Goal: Browse casually

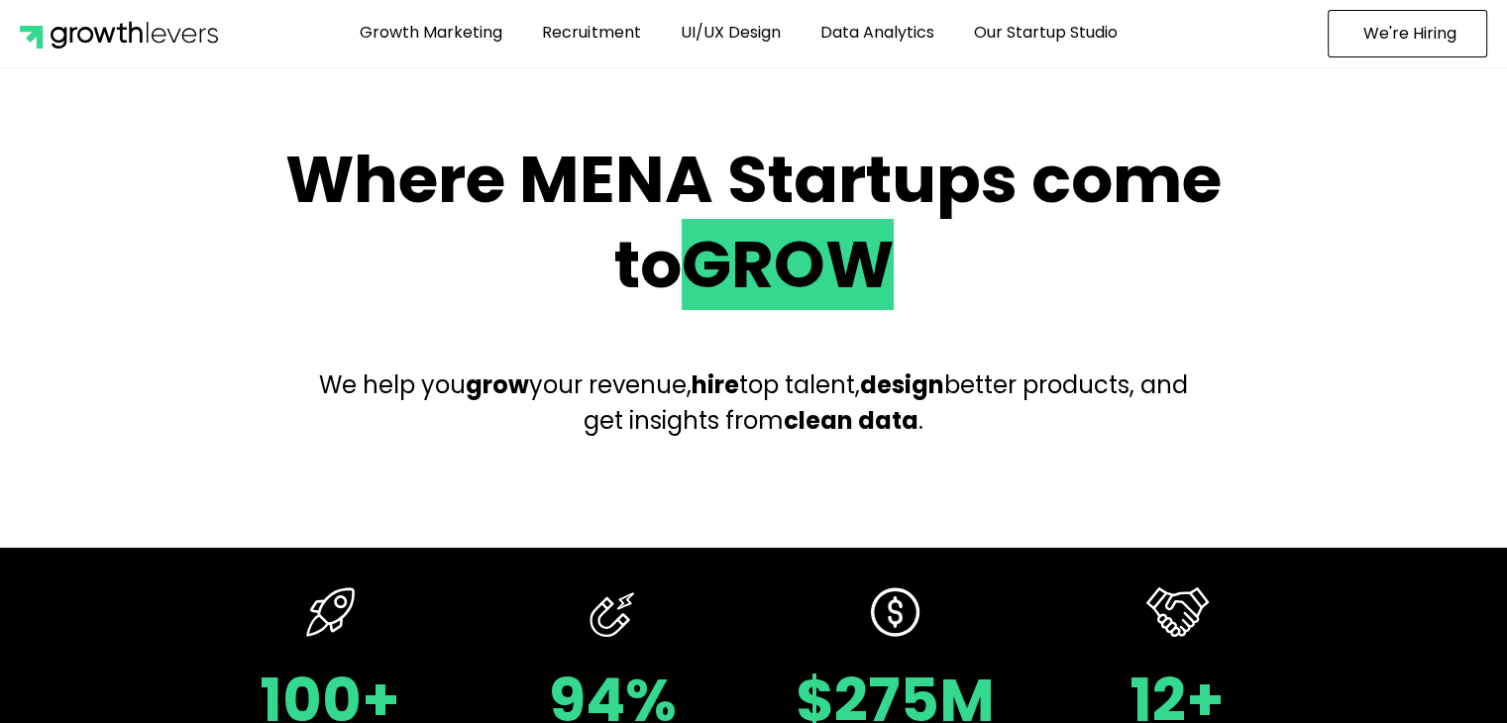
click at [954, 290] on h2 "Where MENA Startups come to GROW" at bounding box center [754, 223] width 981 height 170
drag, startPoint x: 1105, startPoint y: 279, endPoint x: 242, endPoint y: 204, distance: 866.1
click at [242, 204] on section "Where MENA Startups come to GROW We help you grow your revenue, hire top talent…" at bounding box center [753, 308] width 1507 height 361
click at [230, 211] on section "Where MENA Startups come to GROW We help you grow your revenue, hire top talent…" at bounding box center [753, 308] width 1507 height 361
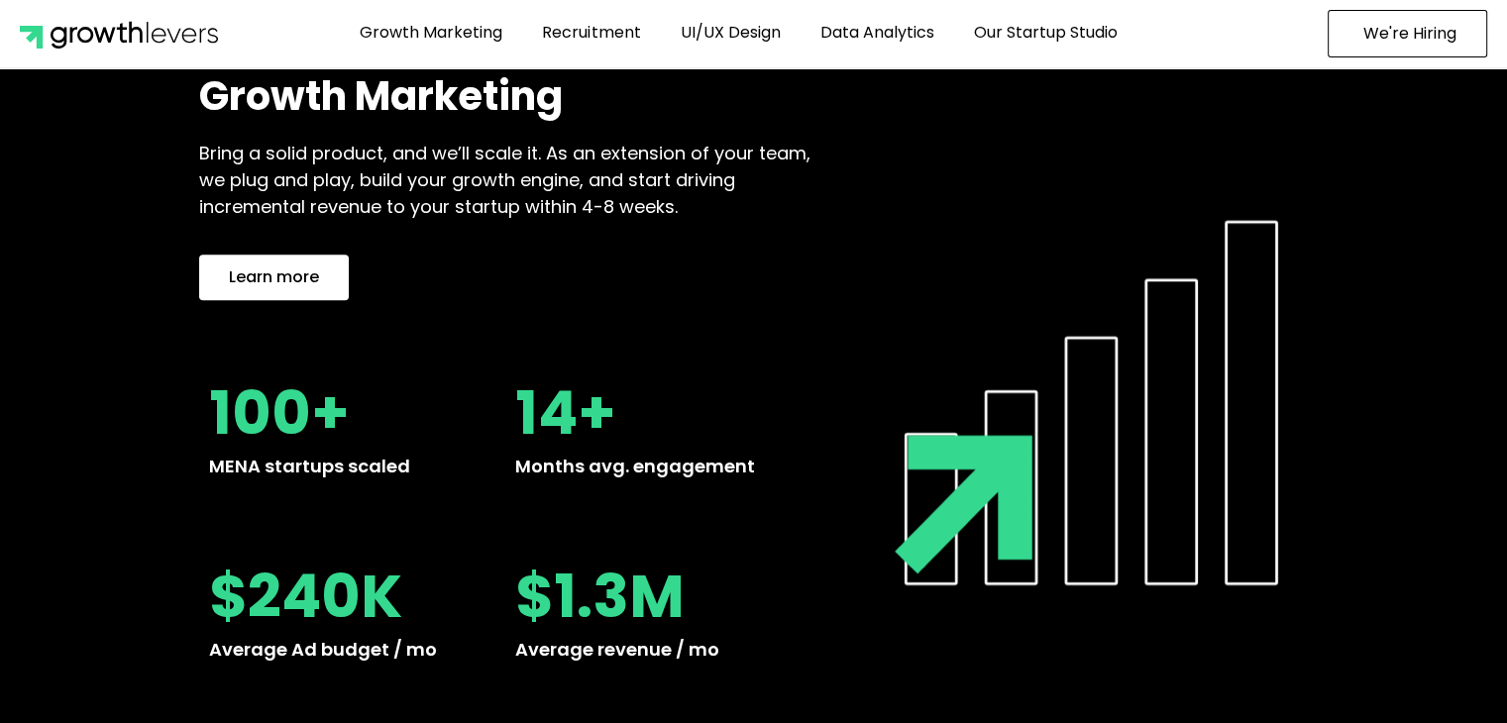
scroll to position [2080, 0]
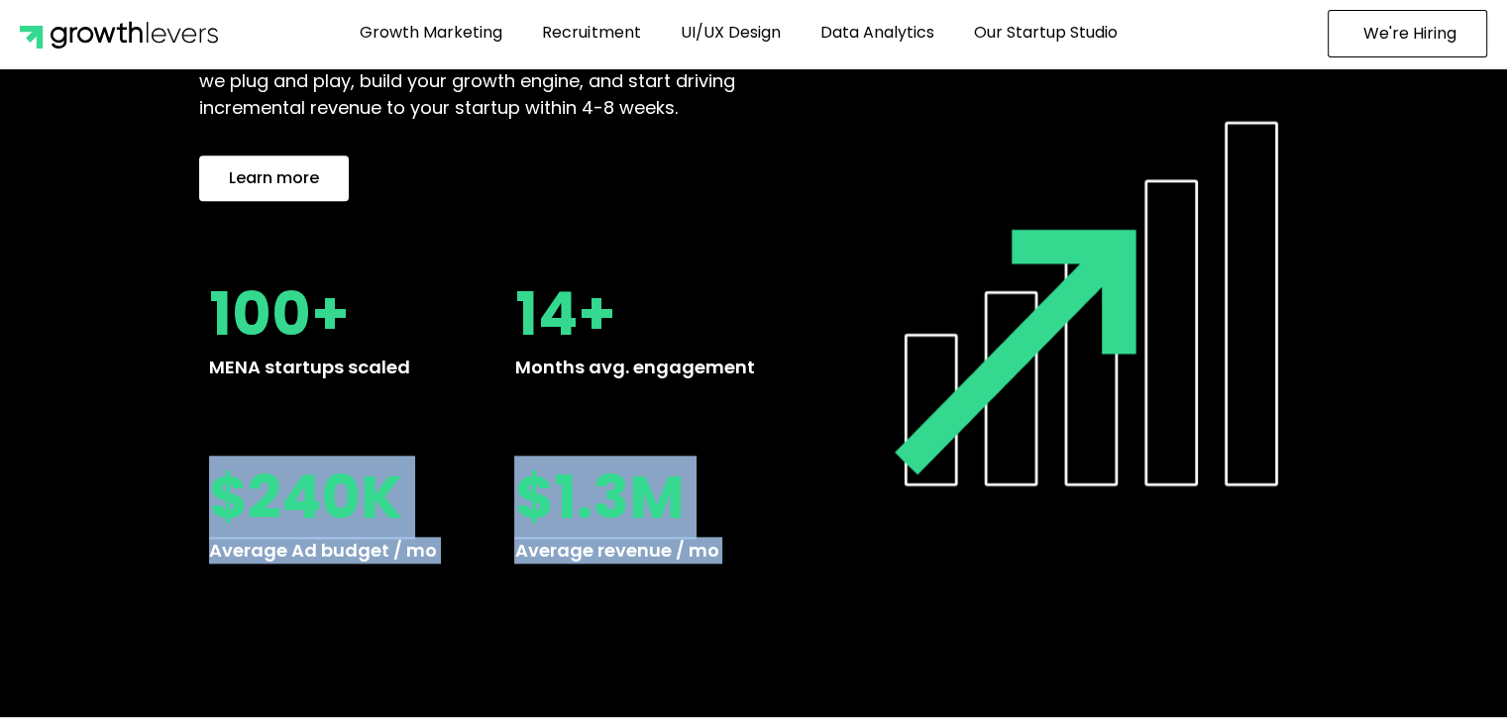
drag, startPoint x: 1012, startPoint y: 377, endPoint x: 768, endPoint y: 409, distance: 246.7
click at [774, 413] on div "Growth Marketing Bring a solid product, and we’ll scale it. As an extension of …" at bounding box center [753, 280] width 1129 height 634
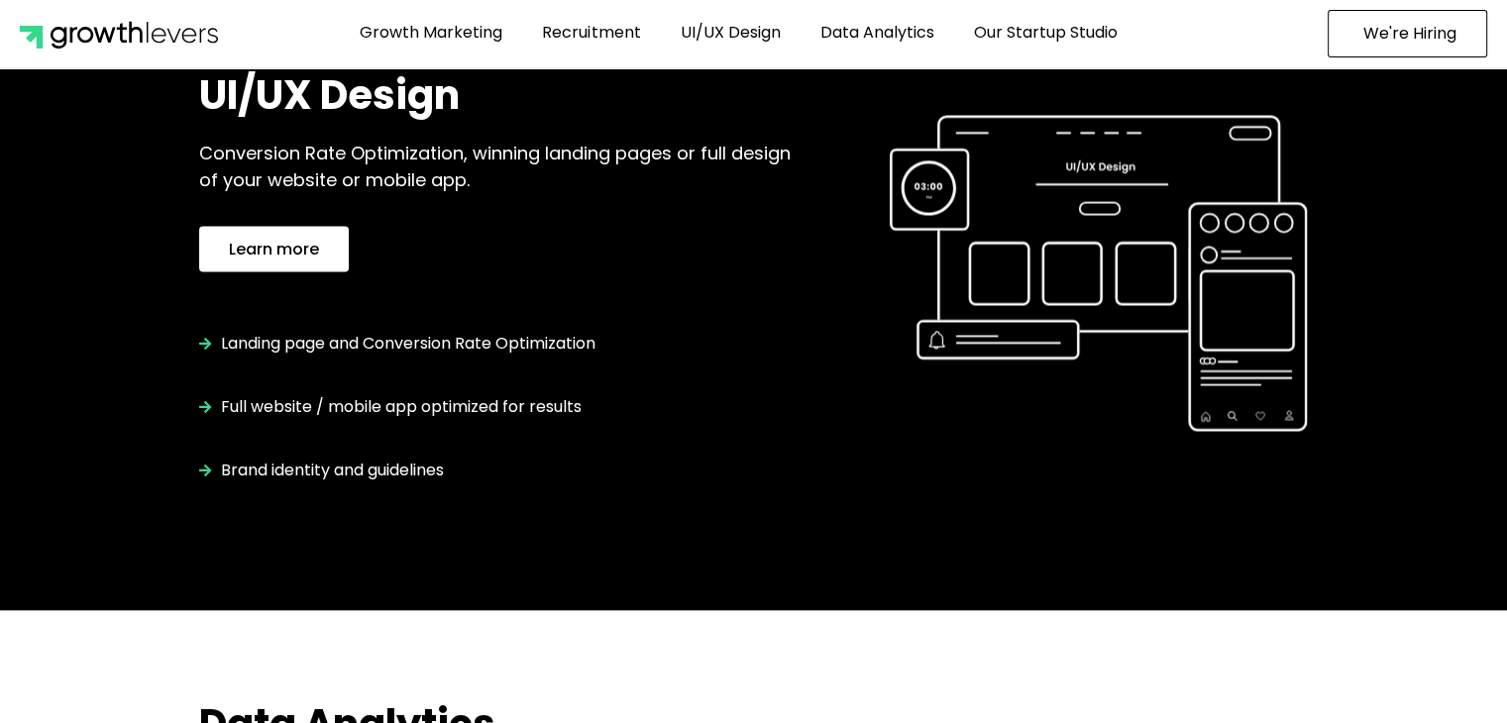
scroll to position [3665, 0]
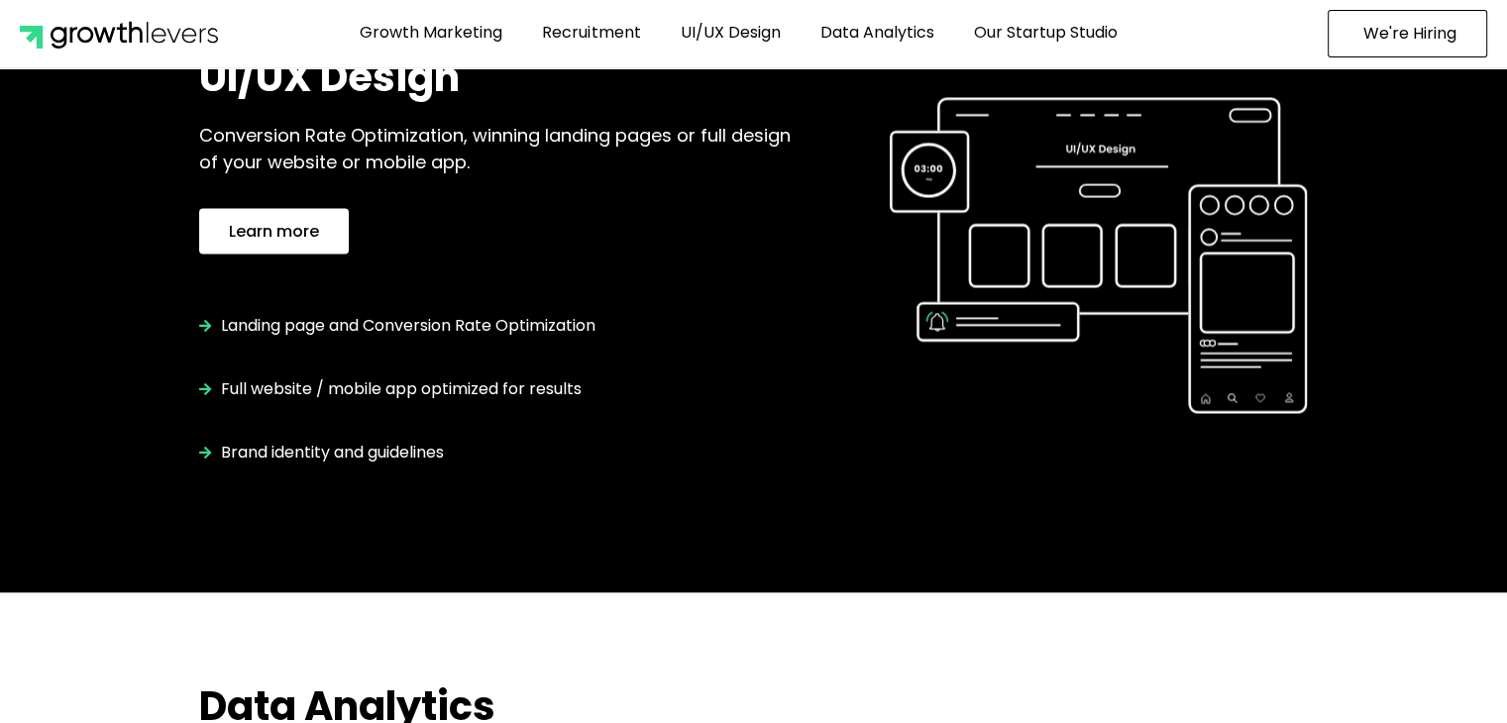
drag, startPoint x: 1064, startPoint y: 271, endPoint x: 983, endPoint y: 461, distance: 205.9
click at [983, 461] on div at bounding box center [1098, 259] width 437 height 430
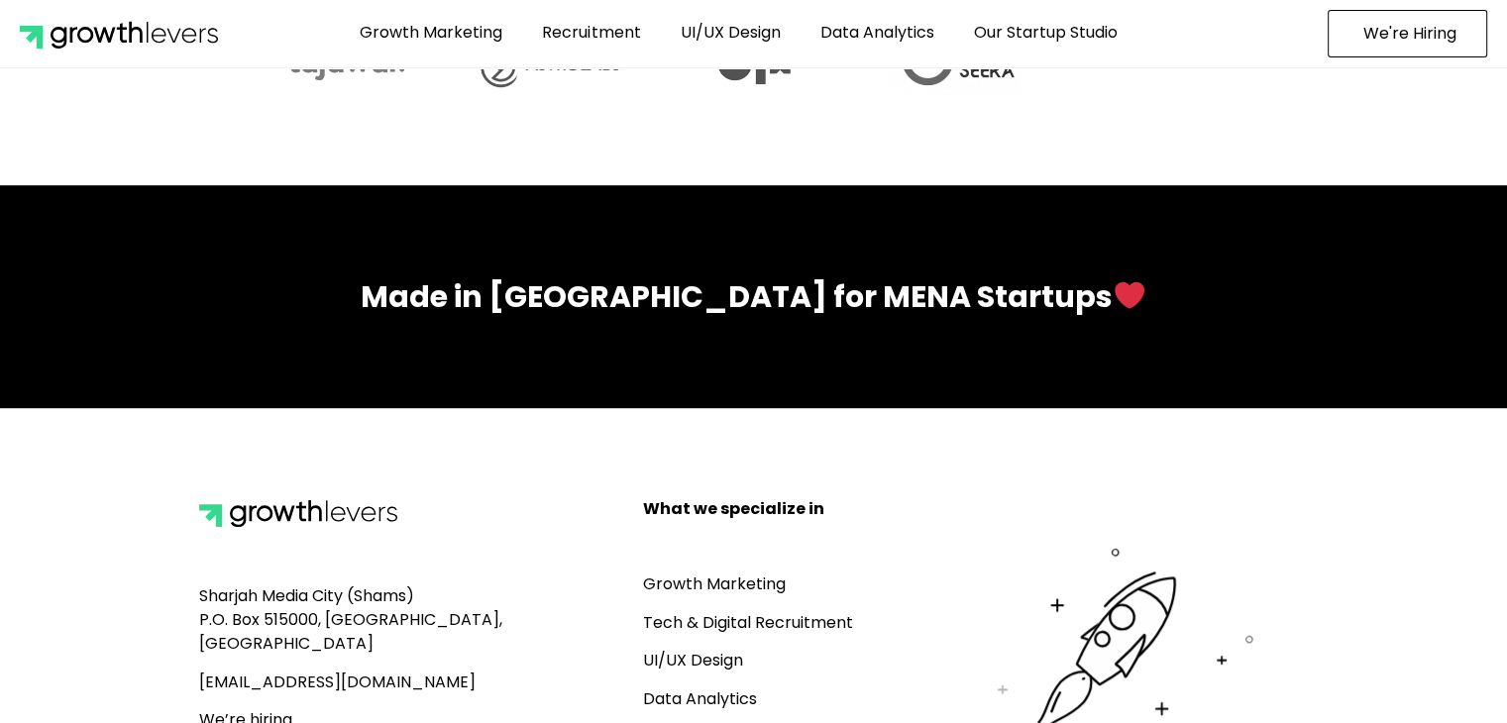
scroll to position [8795, 0]
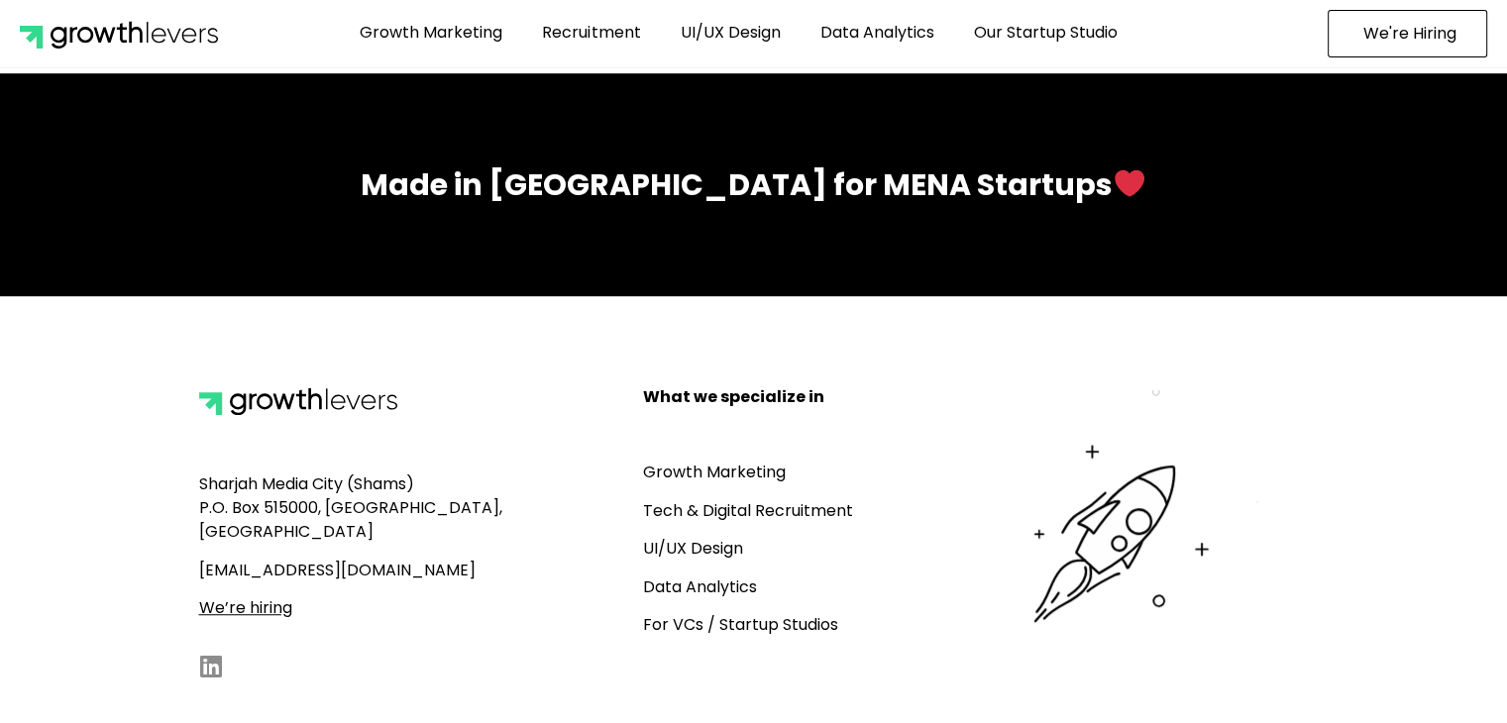
drag, startPoint x: 1160, startPoint y: 479, endPoint x: 1122, endPoint y: 480, distance: 37.7
click at [1093, 642] on icon at bounding box center [1124, 532] width 270 height 294
drag, startPoint x: 1122, startPoint y: 480, endPoint x: 974, endPoint y: 566, distance: 171.3
click at [978, 547] on div at bounding box center [1124, 535] width 360 height 301
